Goal: Check status

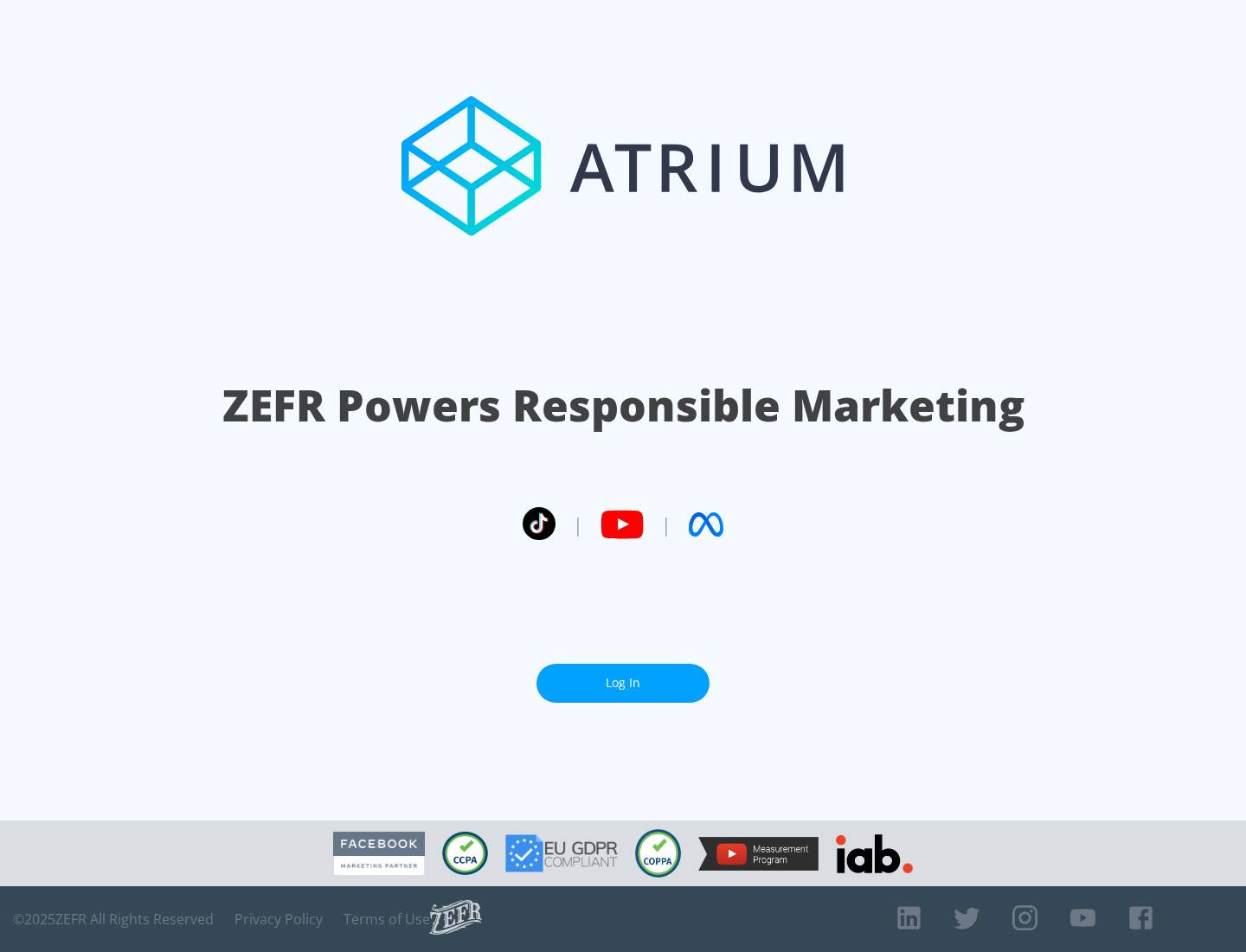
click at [623, 676] on link "Log In" at bounding box center [623, 683] width 173 height 39
